Goal: Information Seeking & Learning: Learn about a topic

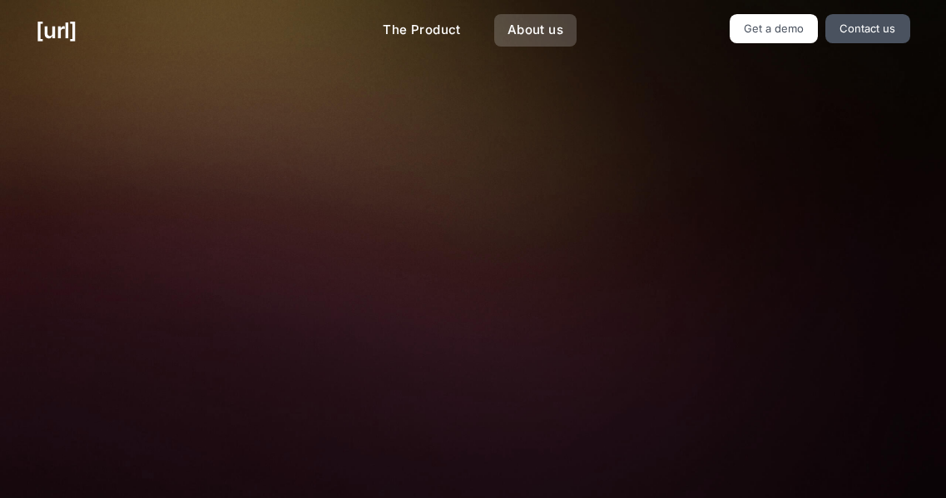
click at [551, 27] on link "About us" at bounding box center [535, 30] width 82 height 32
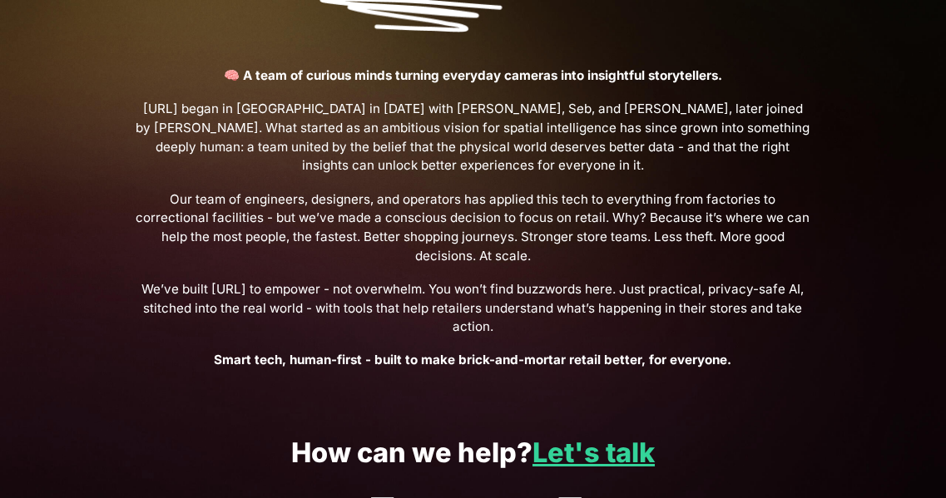
scroll to position [416, 0]
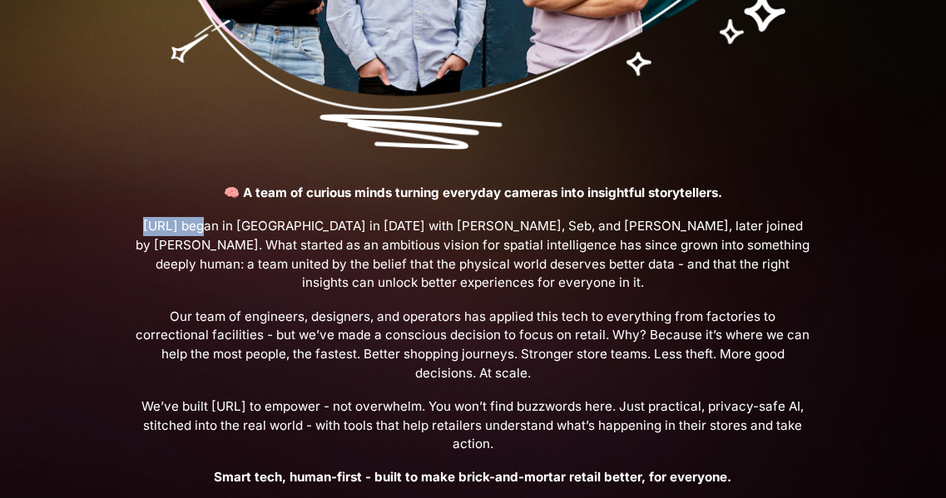
drag, startPoint x: 157, startPoint y: 220, endPoint x: 194, endPoint y: 219, distance: 36.6
click at [194, 219] on span "[URL] began in [GEOGRAPHIC_DATA] in [DATE] with [PERSON_NAME], Seb, and [PERSON…" at bounding box center [473, 255] width 678 height 76
copy span "[URL]"
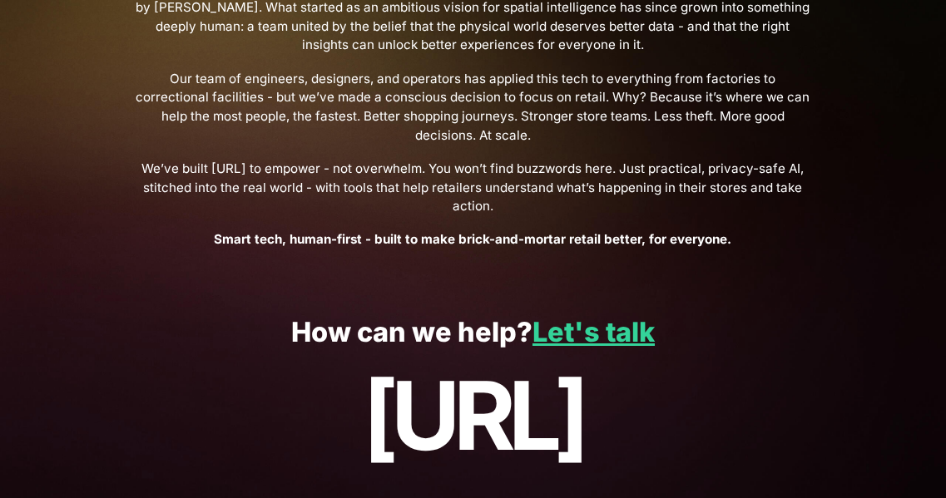
scroll to position [686, 0]
